Goal: Task Accomplishment & Management: Complete application form

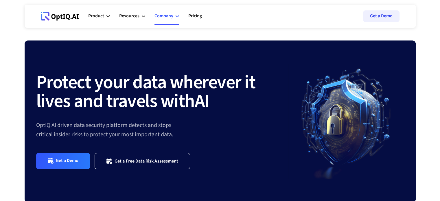
drag, startPoint x: 0, startPoint y: 0, endPoint x: 172, endPoint y: 15, distance: 172.3
click at [172, 15] on div "Company" at bounding box center [164, 16] width 19 height 8
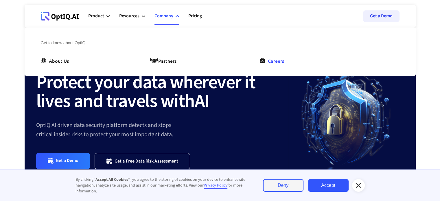
click at [270, 61] on div "Careers" at bounding box center [276, 60] width 16 height 7
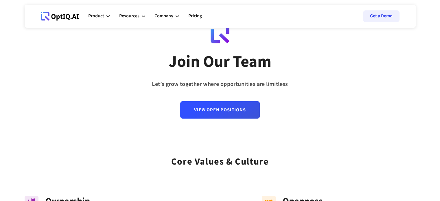
scroll to position [25, 0]
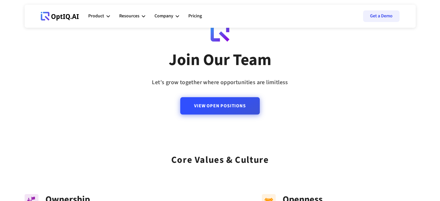
click at [249, 105] on link "View Open Positions" at bounding box center [219, 105] width 79 height 17
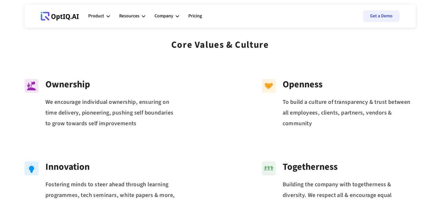
scroll to position [0, 0]
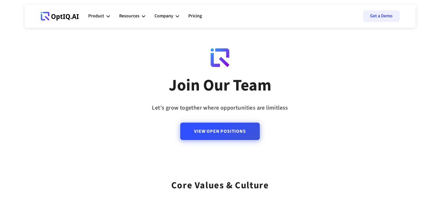
click at [223, 135] on link "View Open Positions" at bounding box center [219, 131] width 79 height 17
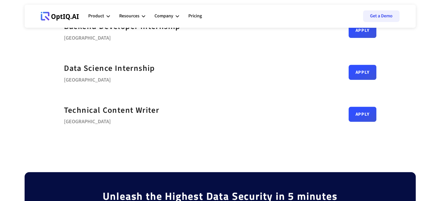
scroll to position [311, 0]
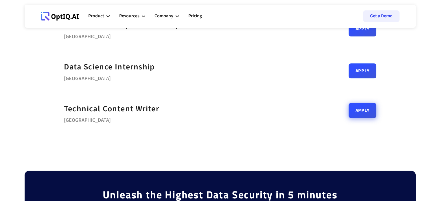
click at [353, 113] on link "Apply" at bounding box center [363, 110] width 28 height 15
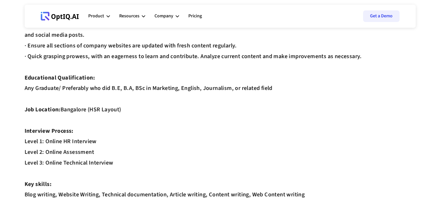
scroll to position [111, 0]
click at [287, 111] on div "Description We are looking for a candidate with prior experience in Technical C…" at bounding box center [220, 109] width 391 height 330
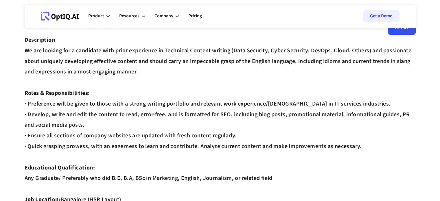
scroll to position [0, 0]
